Goal: Transaction & Acquisition: Purchase product/service

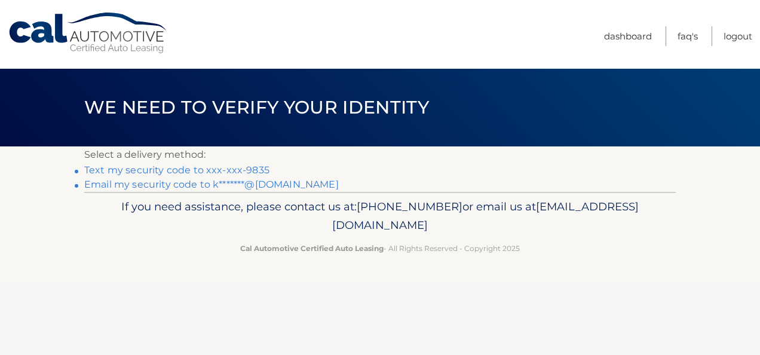
click at [174, 173] on link "Text my security code to xxx-xxx-9835" at bounding box center [176, 169] width 185 height 11
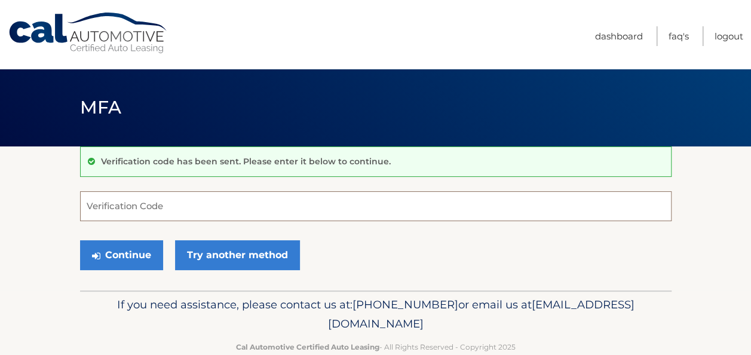
click at [161, 204] on input "Verification Code" at bounding box center [376, 206] width 592 height 30
click at [155, 201] on input "Verification Code" at bounding box center [376, 206] width 592 height 30
type input "979095"
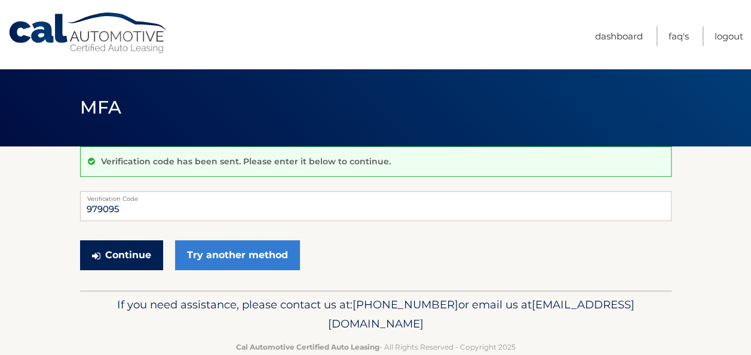
click at [134, 256] on button "Continue" at bounding box center [121, 255] width 83 height 30
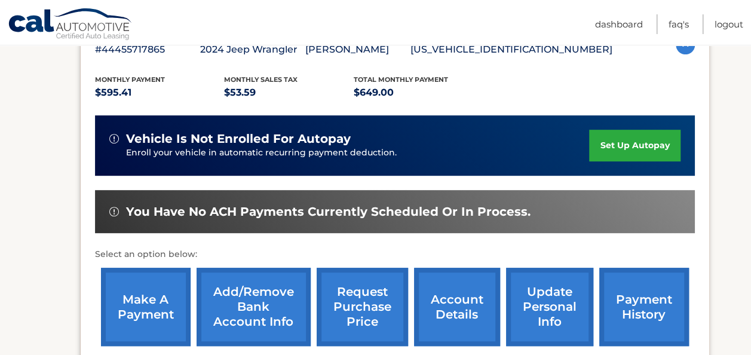
scroll to position [299, 0]
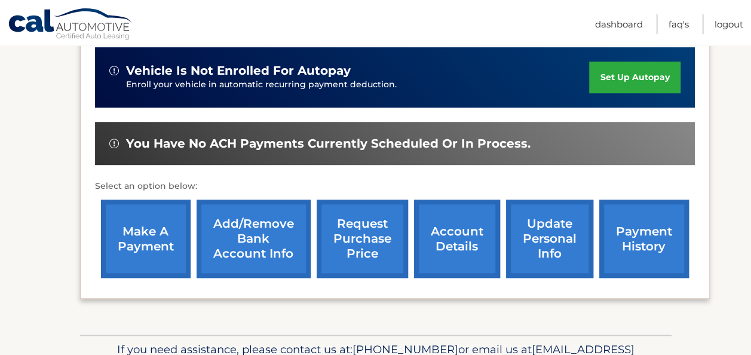
click at [139, 234] on link "make a payment" at bounding box center [146, 239] width 90 height 78
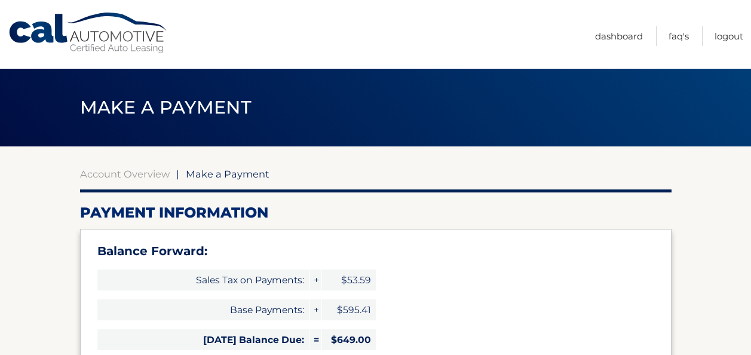
select select "NmJkYjRjMWEtNGMzMy00MDJkLTk1OGItNjIxYzg0N2YzZTE0"
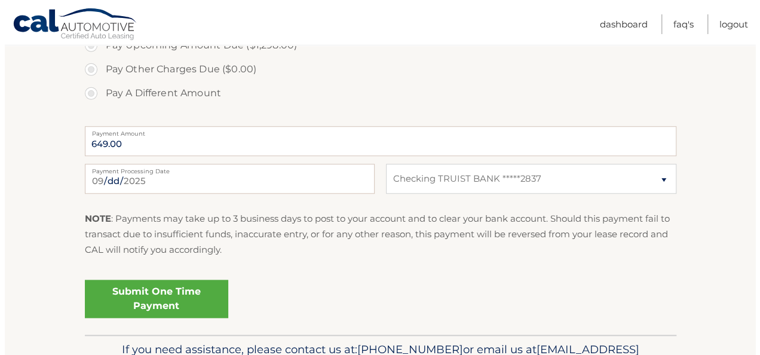
scroll to position [538, 0]
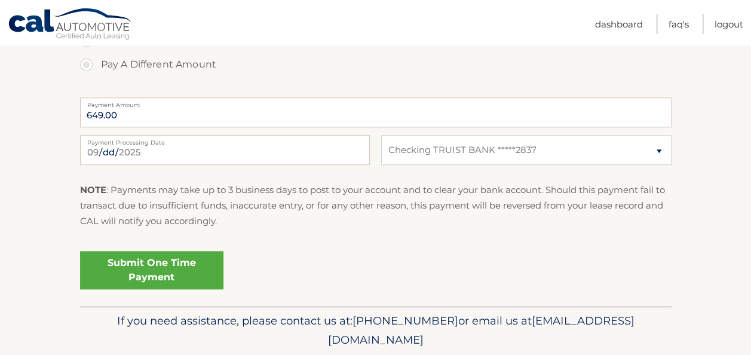
click at [172, 266] on link "Submit One Time Payment" at bounding box center [151, 270] width 143 height 38
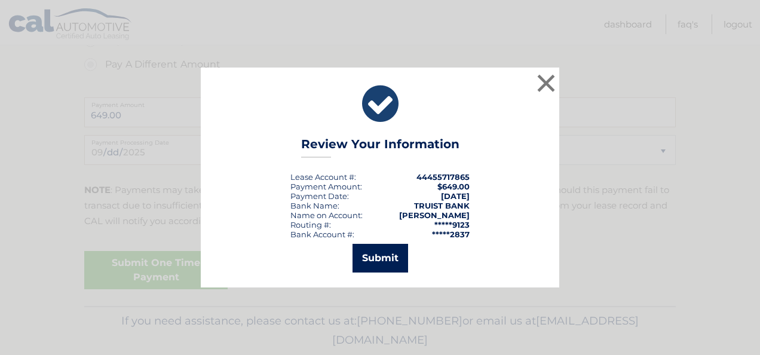
click at [391, 256] on button "Submit" at bounding box center [381, 258] width 56 height 29
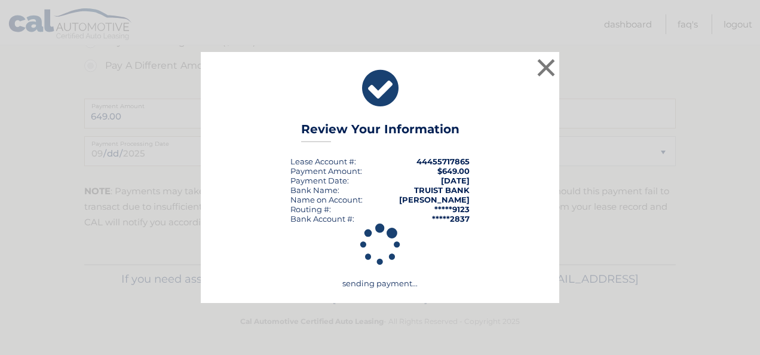
scroll to position [536, 0]
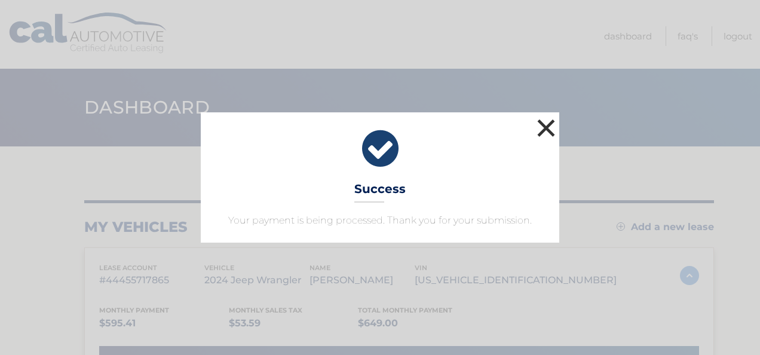
click at [544, 130] on button "×" at bounding box center [546, 128] width 24 height 24
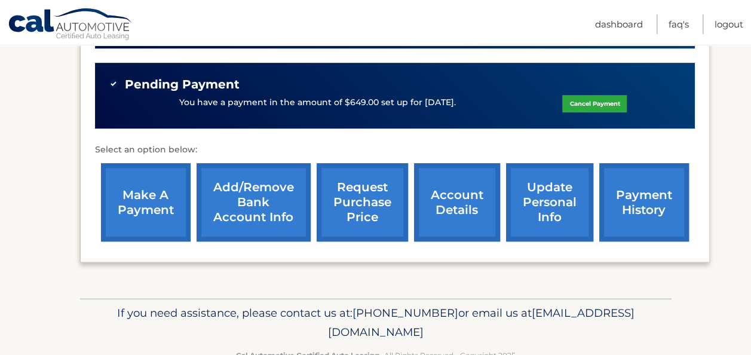
scroll to position [358, 0]
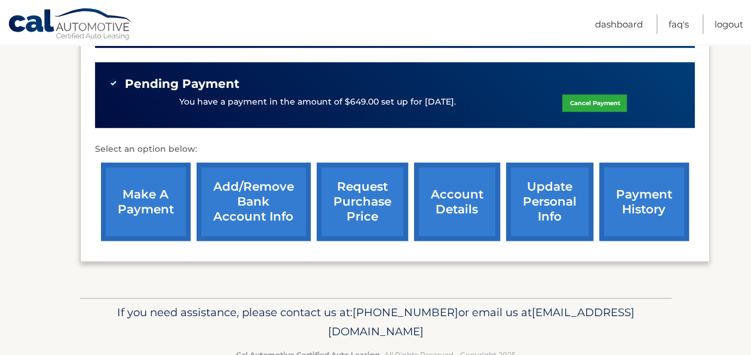
click at [468, 198] on link "account details" at bounding box center [457, 202] width 86 height 78
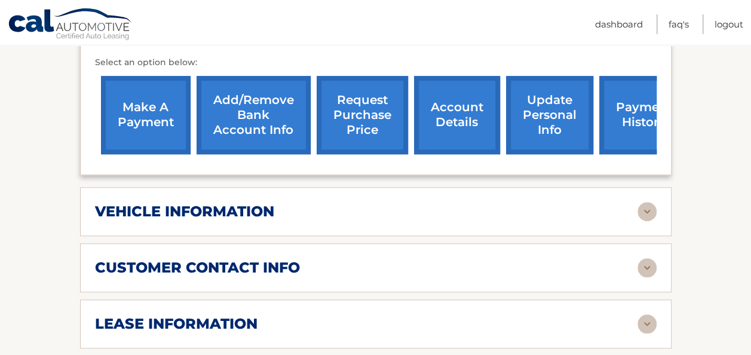
scroll to position [597, 0]
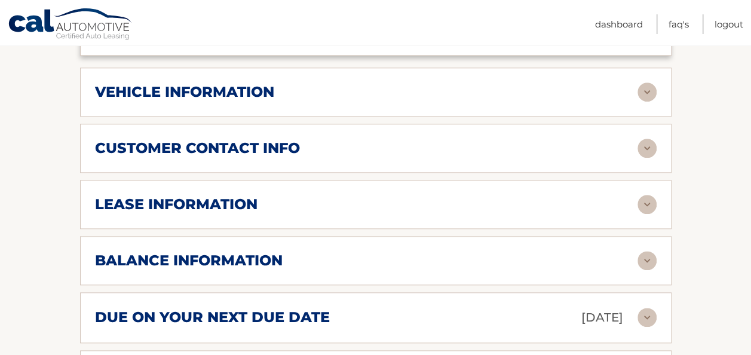
click at [320, 198] on div "lease information Contract Start Date [DATE] Term 39 Maturity Date [DATE] Start…" at bounding box center [376, 204] width 592 height 49
click at [657, 191] on div "lease information Contract Start Date [DATE] Term 39 Maturity Date [DATE] Start…" at bounding box center [376, 204] width 592 height 49
click at [649, 195] on img at bounding box center [647, 204] width 19 height 19
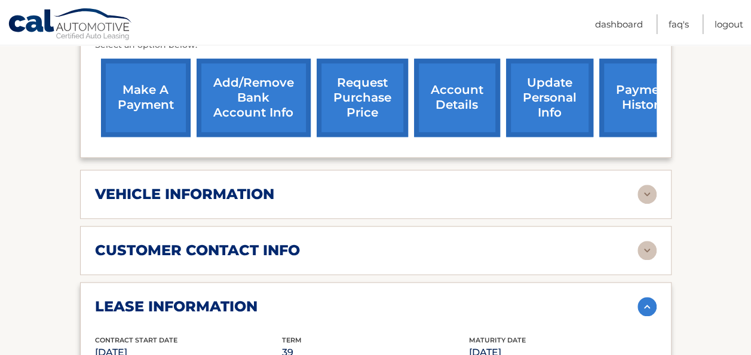
scroll to position [0, 0]
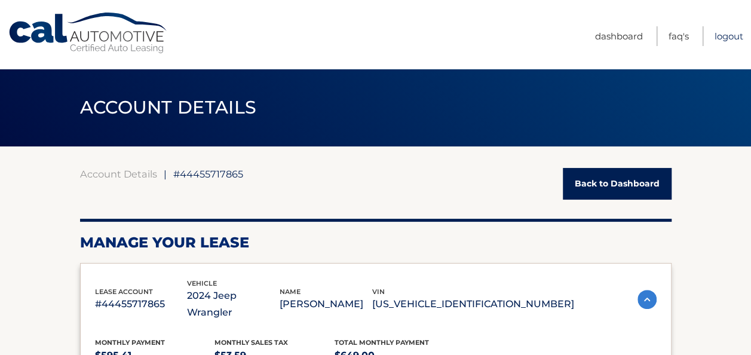
click at [731, 32] on link "Logout" at bounding box center [729, 36] width 29 height 20
